Goal: Check status: Check status

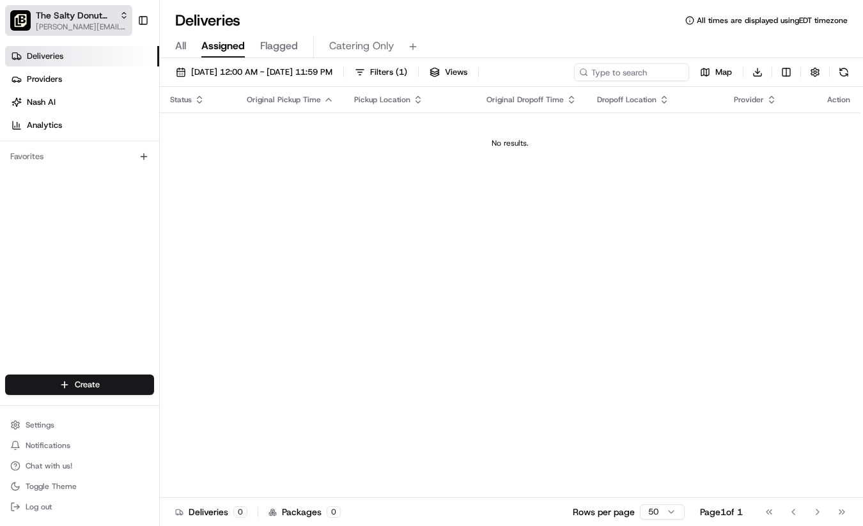
click at [102, 29] on span "[PERSON_NAME][EMAIL_ADDRESS][DOMAIN_NAME]" at bounding box center [82, 27] width 93 height 10
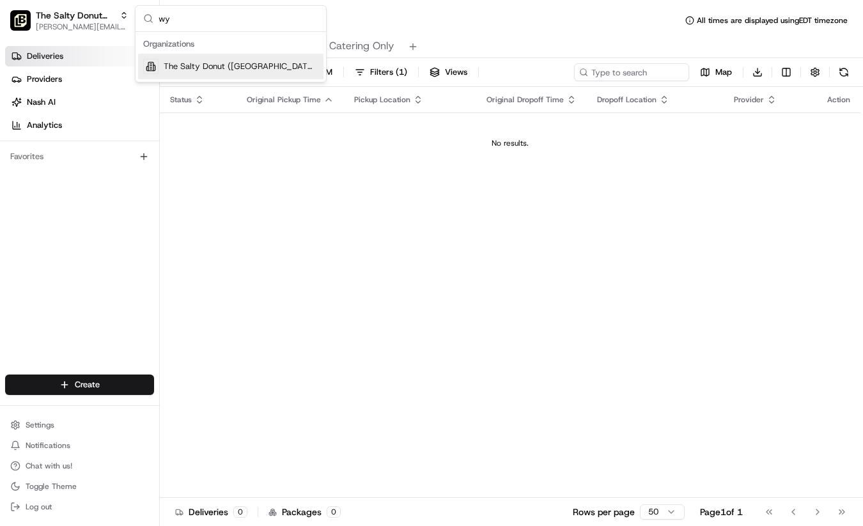
type input "wy"
click at [214, 65] on span "The Salty Donut ([GEOGRAPHIC_DATA])" at bounding box center [241, 67] width 155 height 12
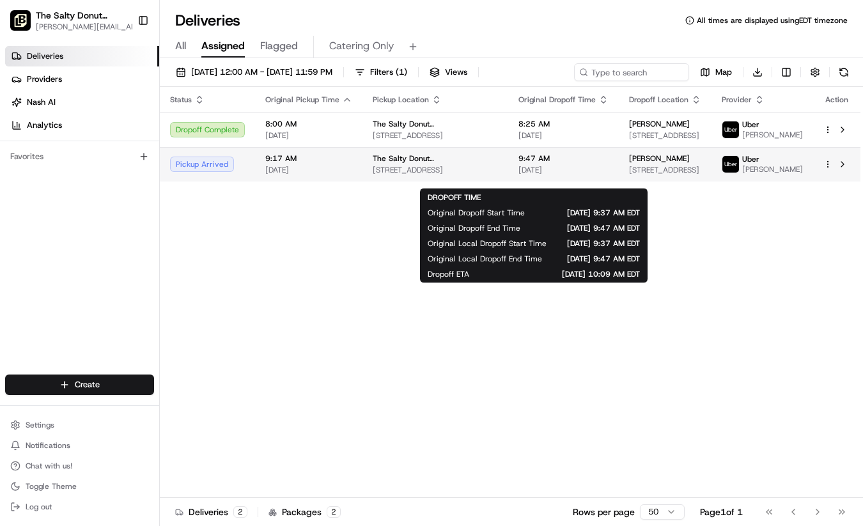
click at [574, 164] on span "9:47 AM" at bounding box center [564, 159] width 90 height 10
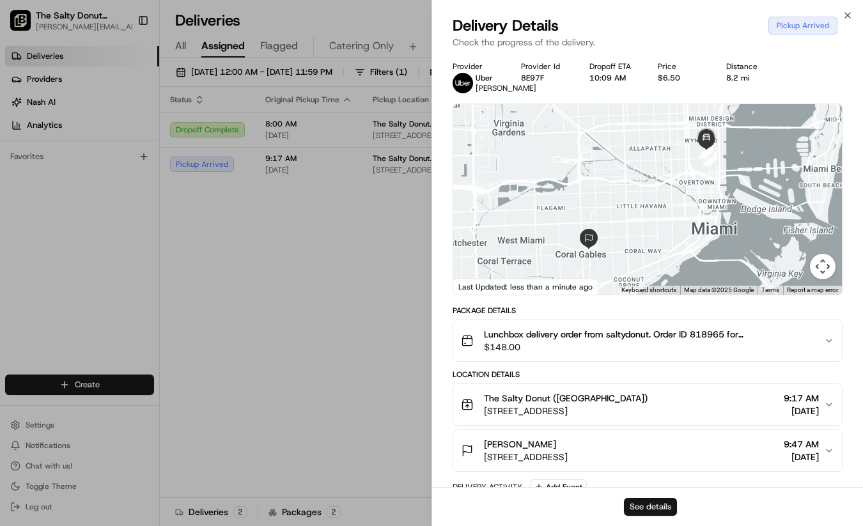
click at [640, 507] on button "See details" at bounding box center [650, 507] width 53 height 18
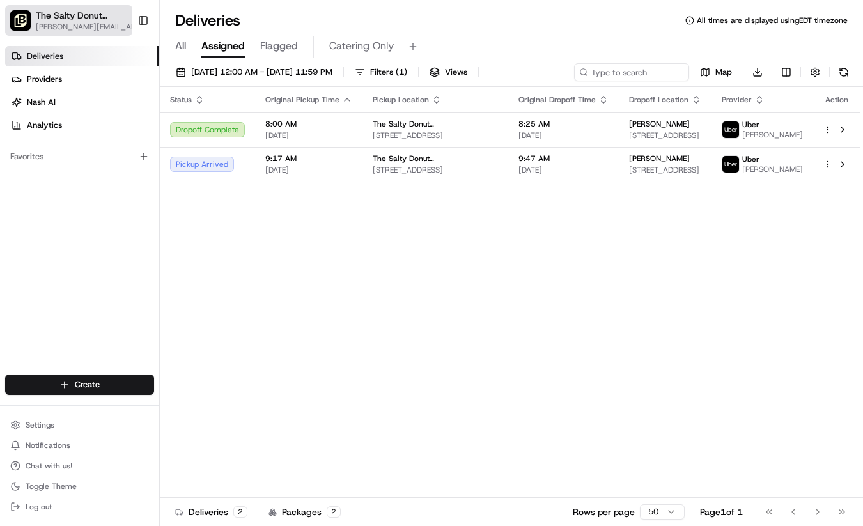
click at [117, 17] on div "The Salty Donut ([GEOGRAPHIC_DATA])" at bounding box center [90, 15] width 109 height 13
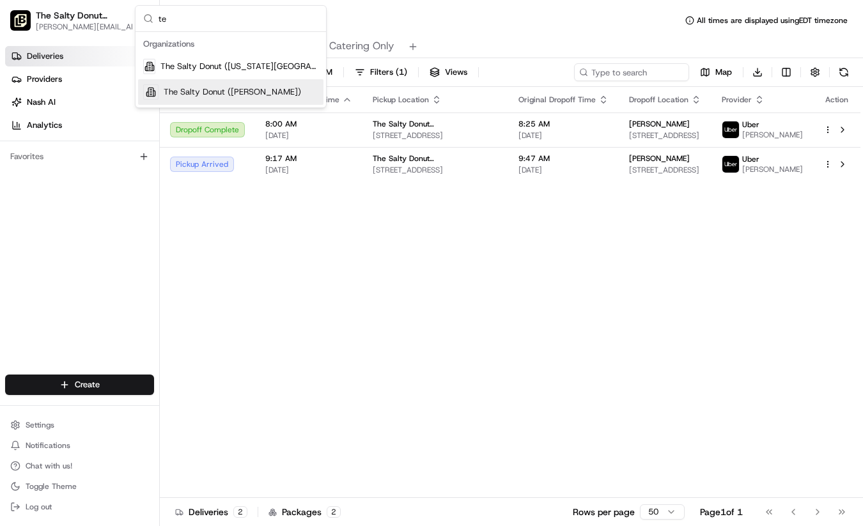
type input "te"
click at [257, 93] on span "The Salty Donut ([PERSON_NAME])" at bounding box center [233, 92] width 138 height 12
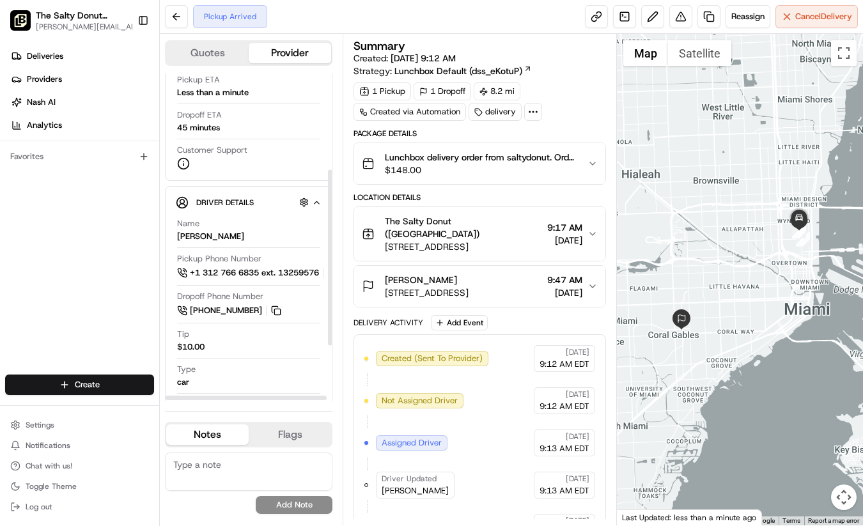
scroll to position [282, 0]
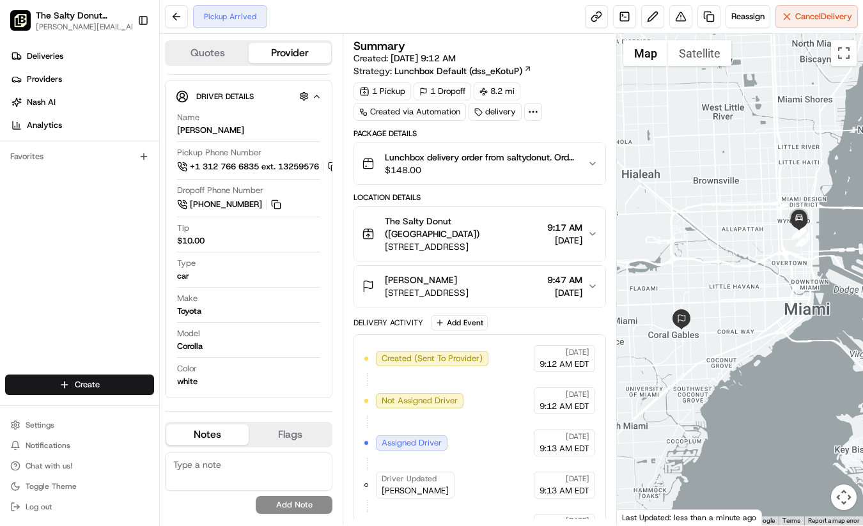
click at [592, 159] on icon "button" at bounding box center [593, 164] width 10 height 10
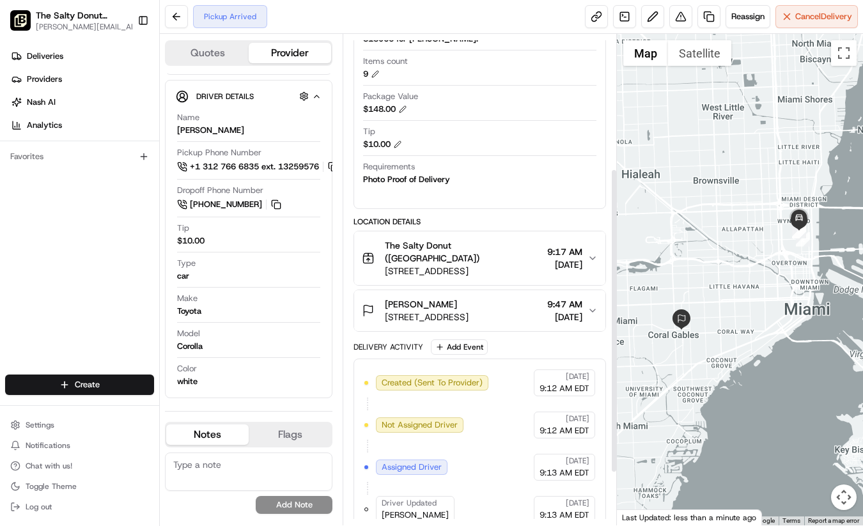
scroll to position [216, 0]
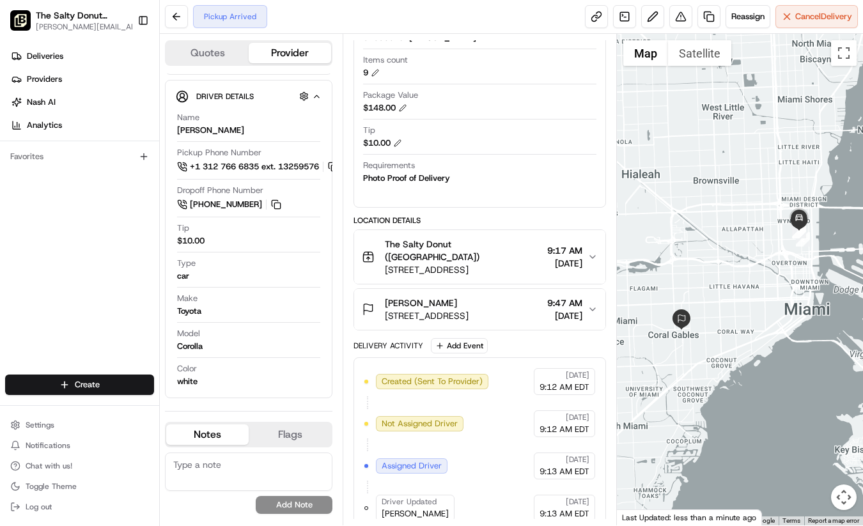
click at [595, 302] on button "Danny Pizarro 220 Alhambra Cir 1st Floor, Coral Gables, FL 33134, USA 9:47 AM 0…" at bounding box center [479, 309] width 251 height 41
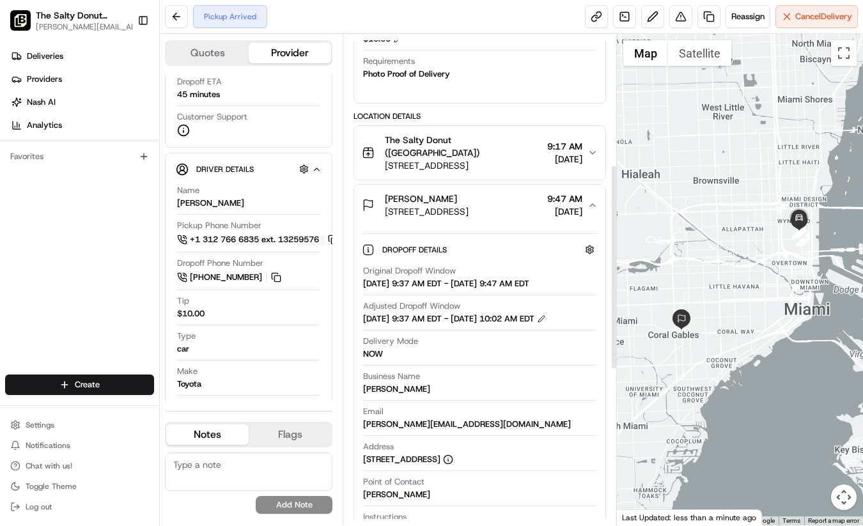
scroll to position [292, 0]
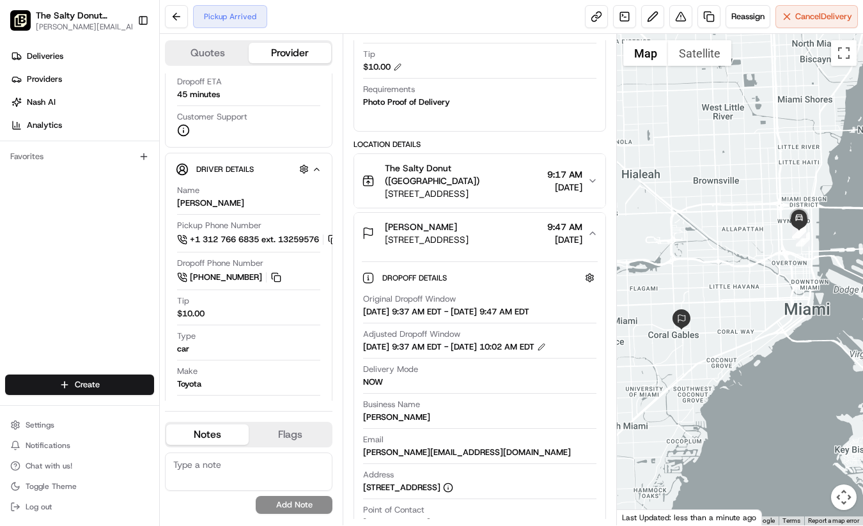
click at [592, 180] on icon "button" at bounding box center [592, 181] width 5 height 3
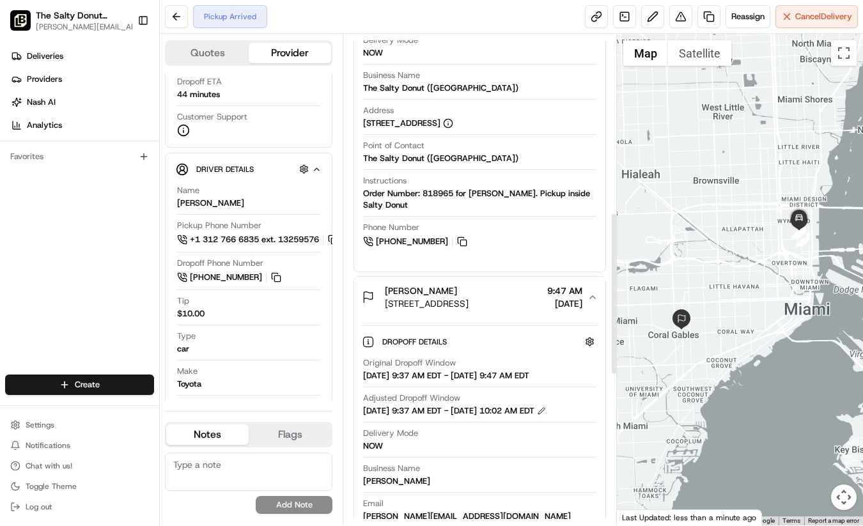
scroll to position [544, 0]
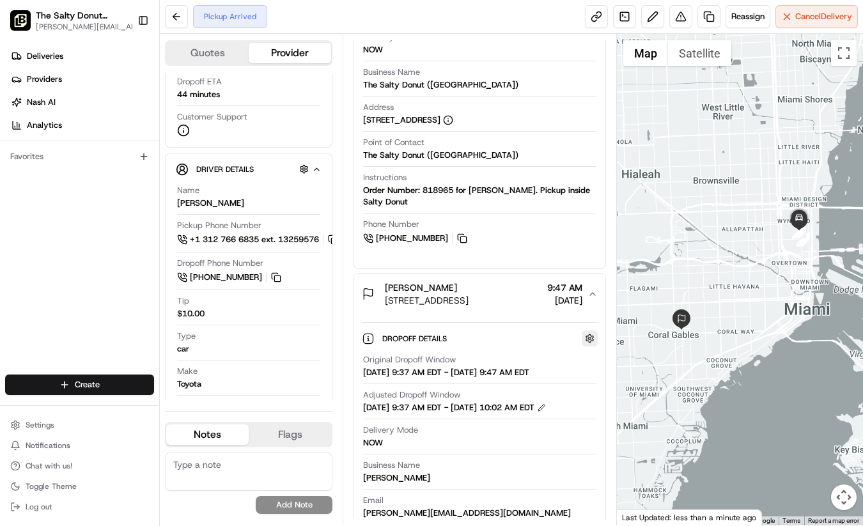
click at [591, 331] on button "button" at bounding box center [590, 339] width 16 height 16
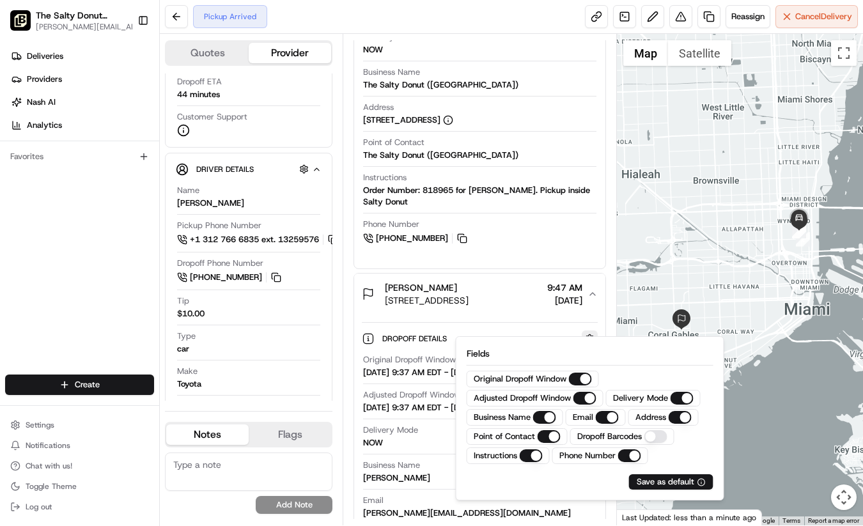
click at [590, 331] on button "button" at bounding box center [590, 339] width 16 height 16
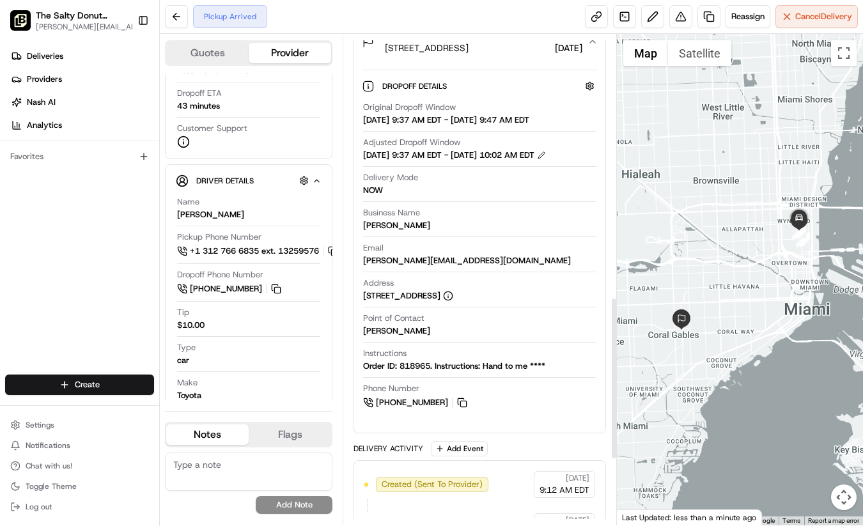
scroll to position [794, 0]
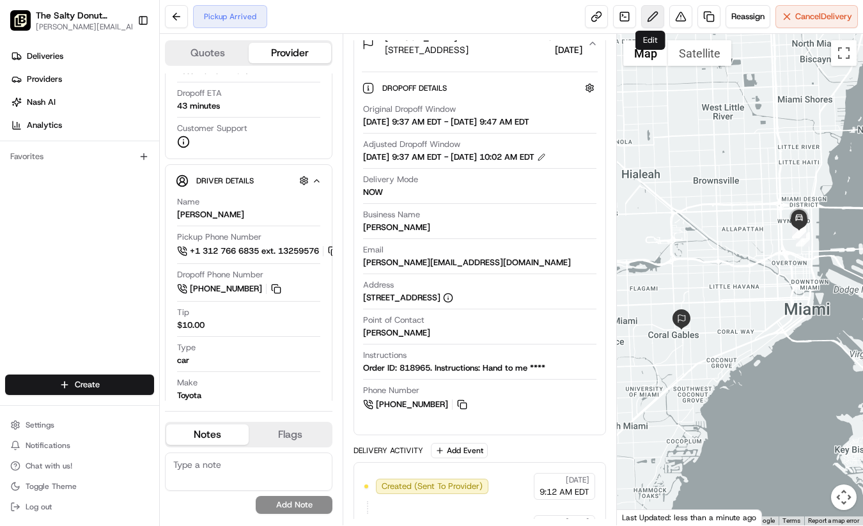
click at [649, 14] on button at bounding box center [653, 16] width 23 height 23
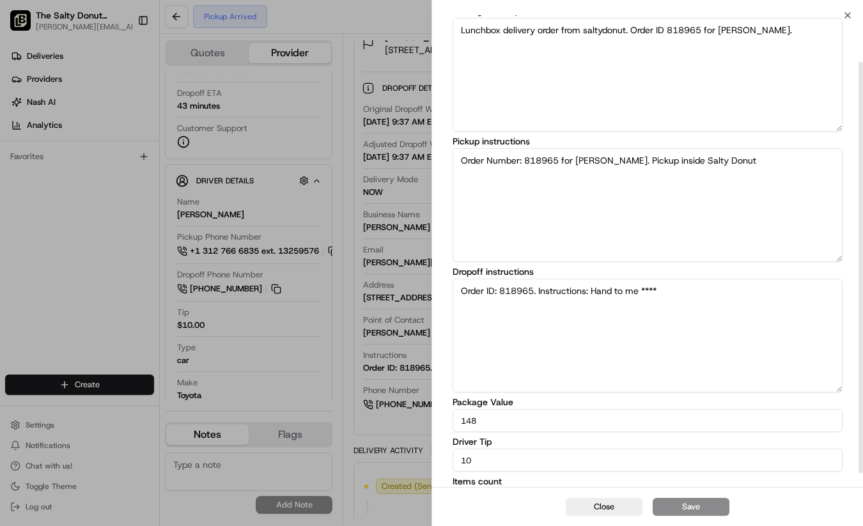
scroll to position [69, 0]
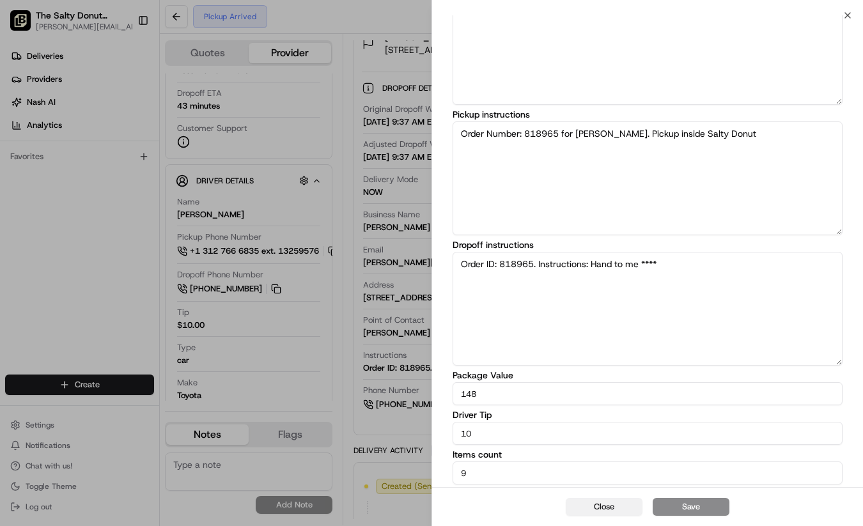
click at [616, 506] on button "Close" at bounding box center [604, 507] width 77 height 18
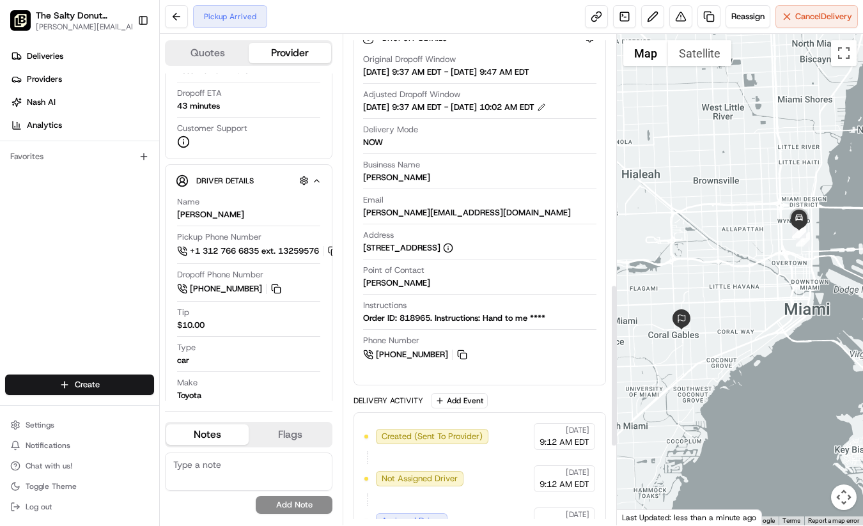
scroll to position [872, 0]
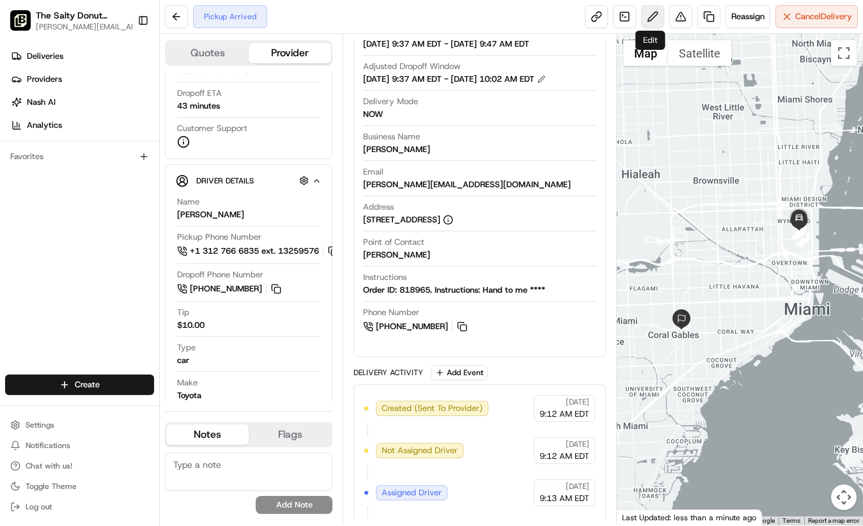
click at [653, 15] on button at bounding box center [653, 16] width 23 height 23
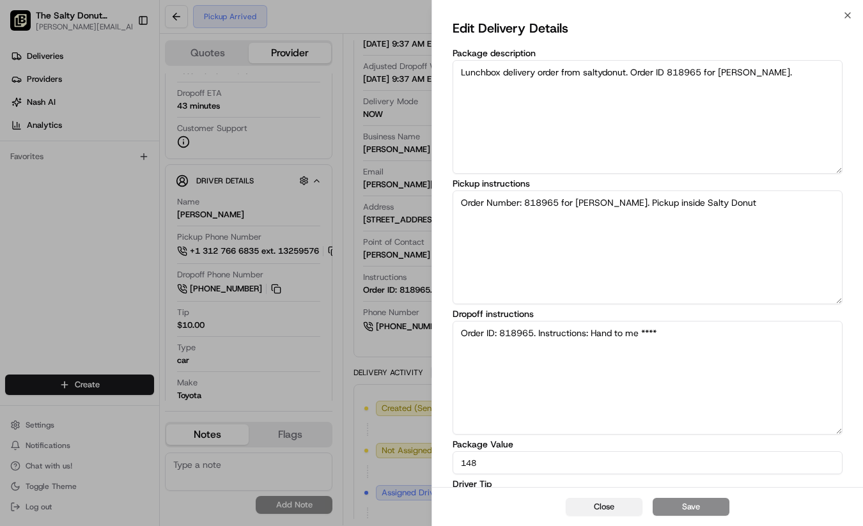
click at [604, 509] on button "Close" at bounding box center [604, 507] width 77 height 18
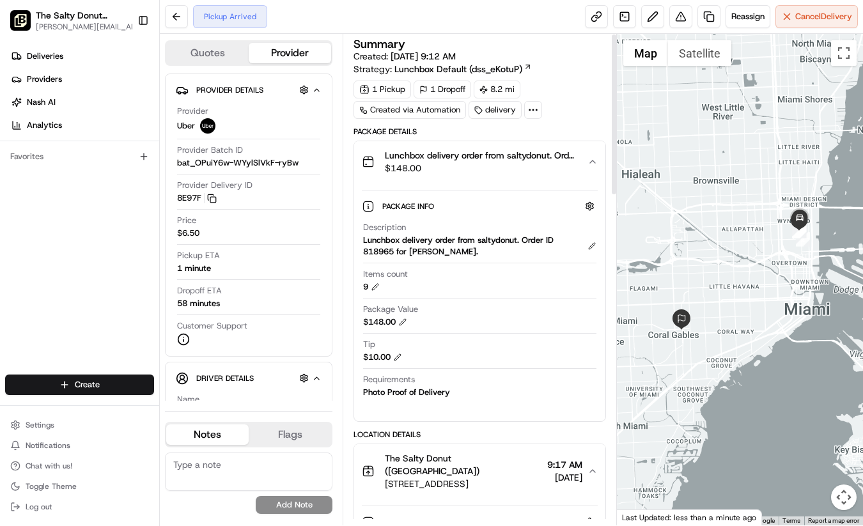
scroll to position [0, 0]
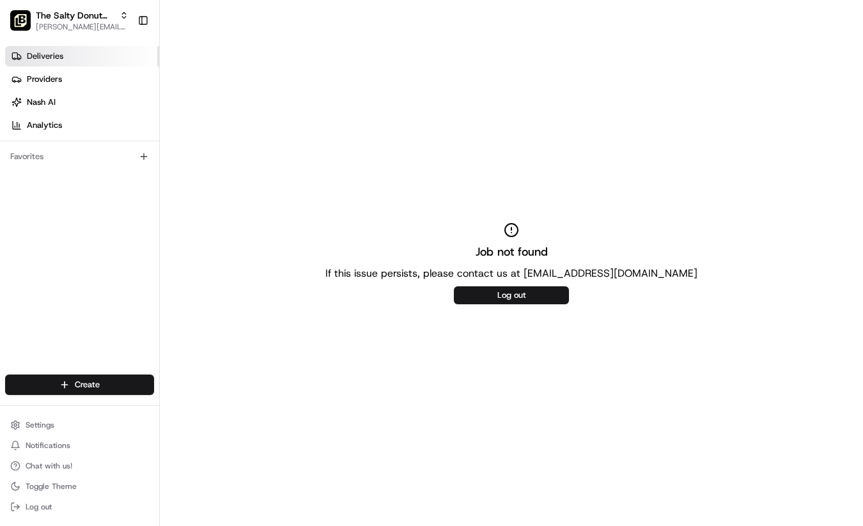
click at [66, 51] on link "Deliveries" at bounding box center [82, 56] width 154 height 20
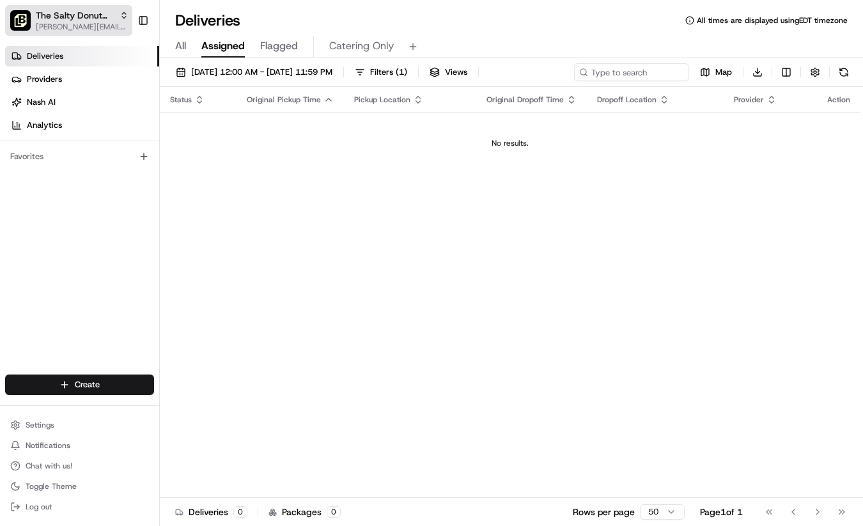
click at [108, 23] on span "[PERSON_NAME][EMAIL_ADDRESS][DOMAIN_NAME]" at bounding box center [82, 27] width 93 height 10
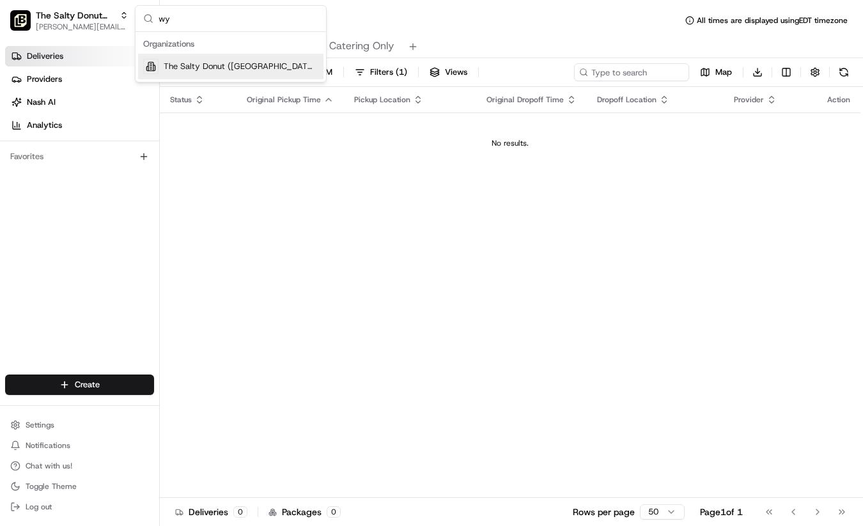
type input "wy"
click at [239, 65] on span "The Salty Donut ([GEOGRAPHIC_DATA])" at bounding box center [241, 67] width 155 height 12
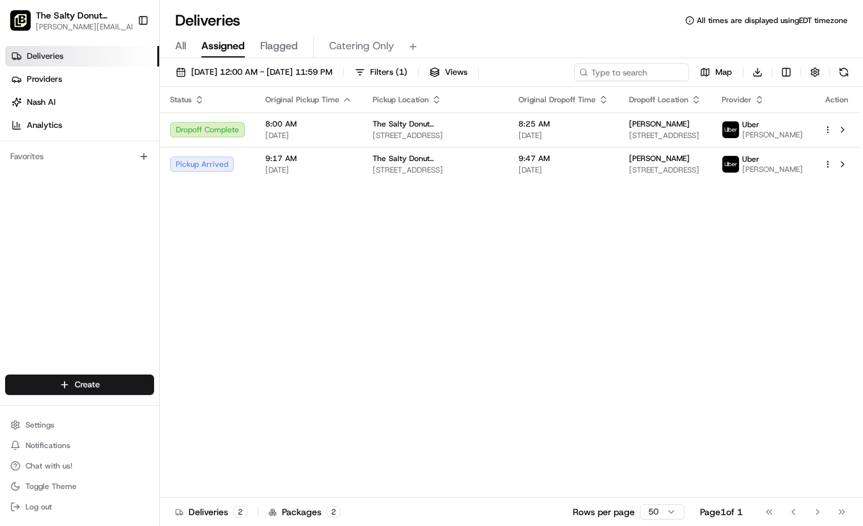
click at [391, 280] on div "Status Original Pickup Time Pickup Location Original Dropoff Time Dropoff Locat…" at bounding box center [510, 292] width 701 height 411
click at [576, 372] on div "Status Original Pickup Time Pickup Location Original Dropoff Time Dropoff Locat…" at bounding box center [510, 292] width 701 height 411
click at [230, 514] on div "Deliveries 2" at bounding box center [211, 512] width 72 height 13
click at [196, 513] on div "Deliveries 2" at bounding box center [211, 512] width 72 height 13
click at [240, 509] on div "2" at bounding box center [240, 513] width 14 height 12
